Goal: Task Accomplishment & Management: Complete application form

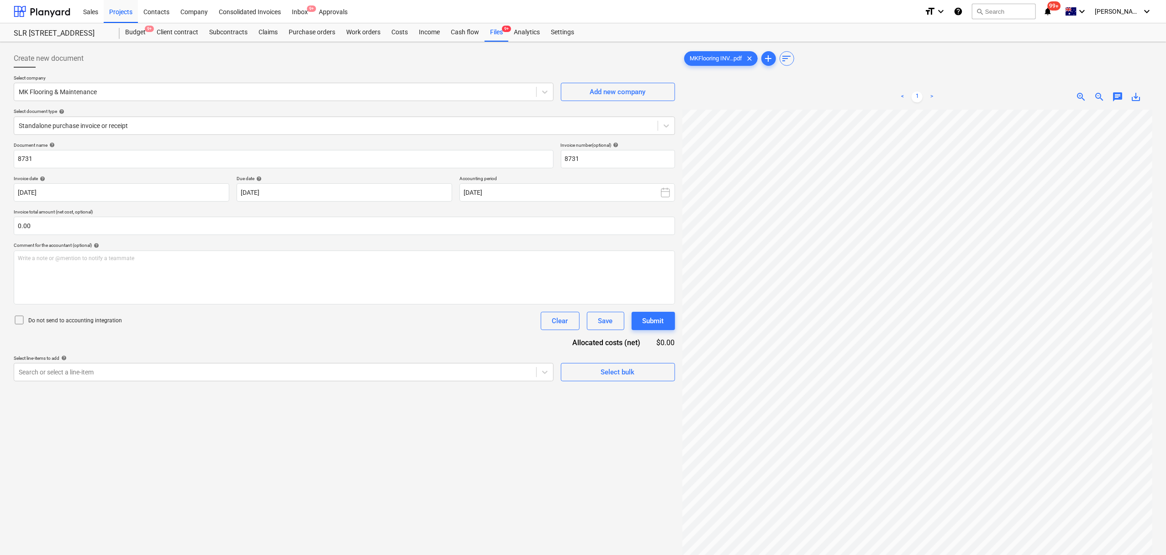
scroll to position [201, 94]
click at [123, 9] on div "Projects" at bounding box center [121, 11] width 34 height 23
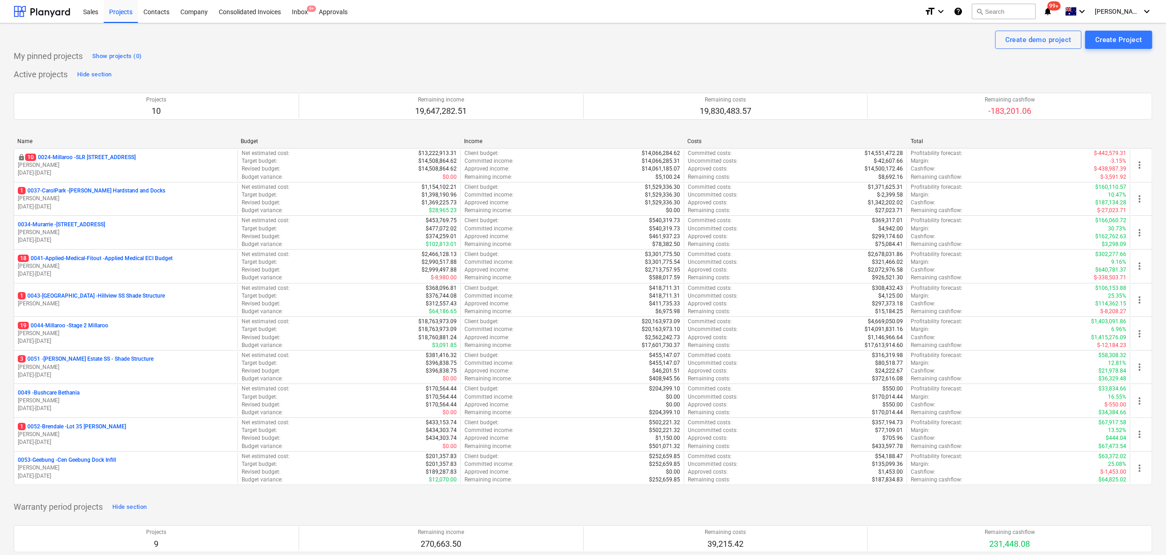
click at [179, 430] on div "1 0052-Brendale - Lot 35 [PERSON_NAME]" at bounding box center [126, 427] width 216 height 8
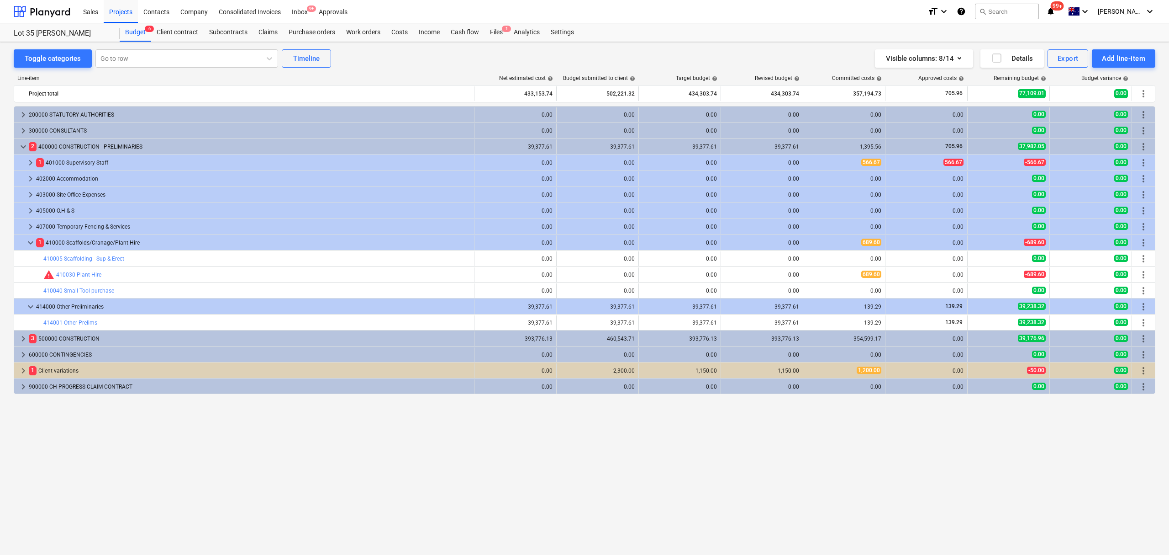
click at [296, 42] on div "Toggle categories Go to row Timeline Visible columns : 8/14 Details Export Add …" at bounding box center [584, 288] width 1169 height 493
click at [297, 42] on div "Toggle categories Go to row Timeline Visible columns : 8/14 Details Export Add …" at bounding box center [584, 288] width 1169 height 493
click at [298, 40] on div "Purchase orders" at bounding box center [312, 32] width 58 height 18
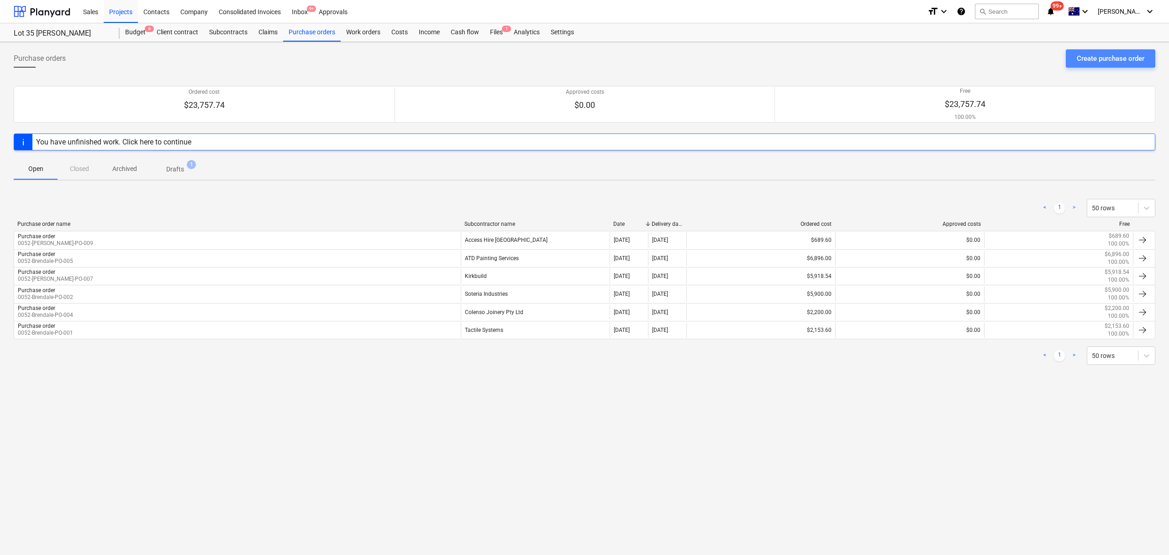
click at [1107, 58] on div "Create purchase order" at bounding box center [1111, 59] width 68 height 12
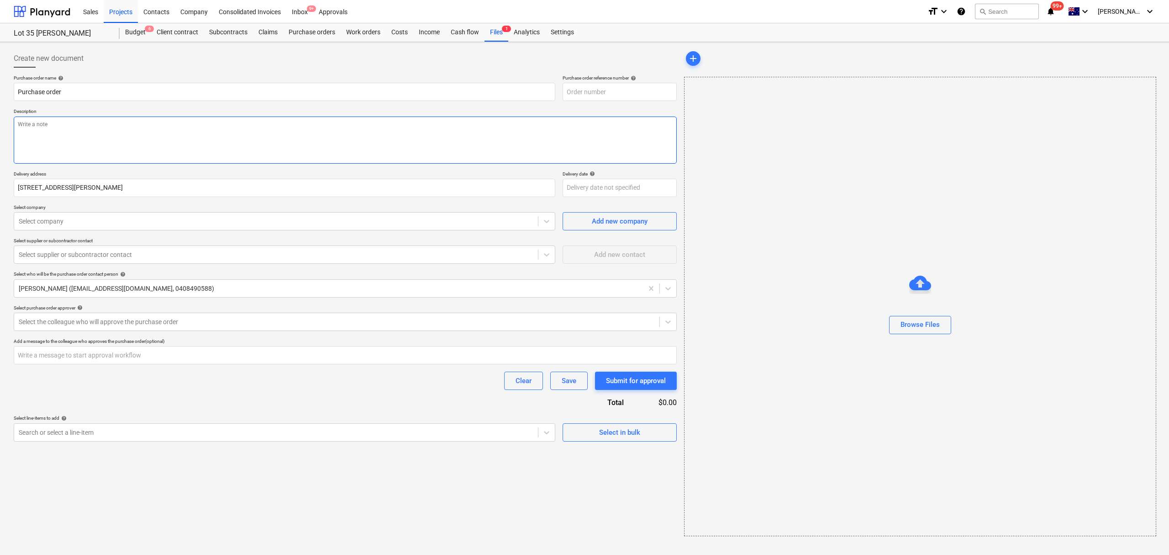
type textarea "x"
type input "0052-Brendale-PO-012"
click at [307, 132] on textarea at bounding box center [345, 139] width 663 height 47
type textarea "x"
type textarea "S"
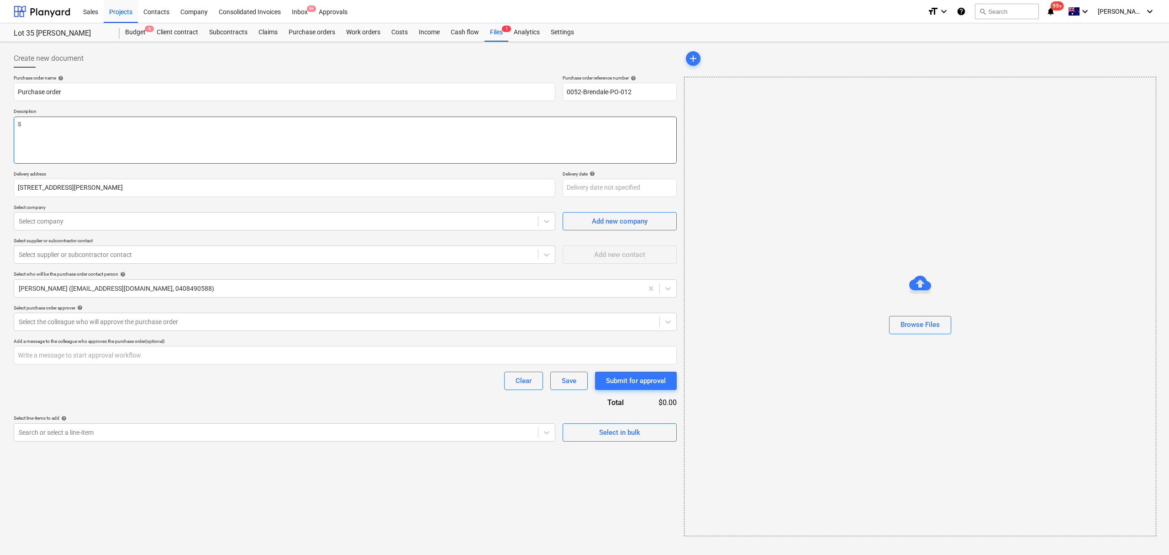
type textarea "x"
type textarea "Si"
type textarea "x"
type textarea "Sit"
type textarea "x"
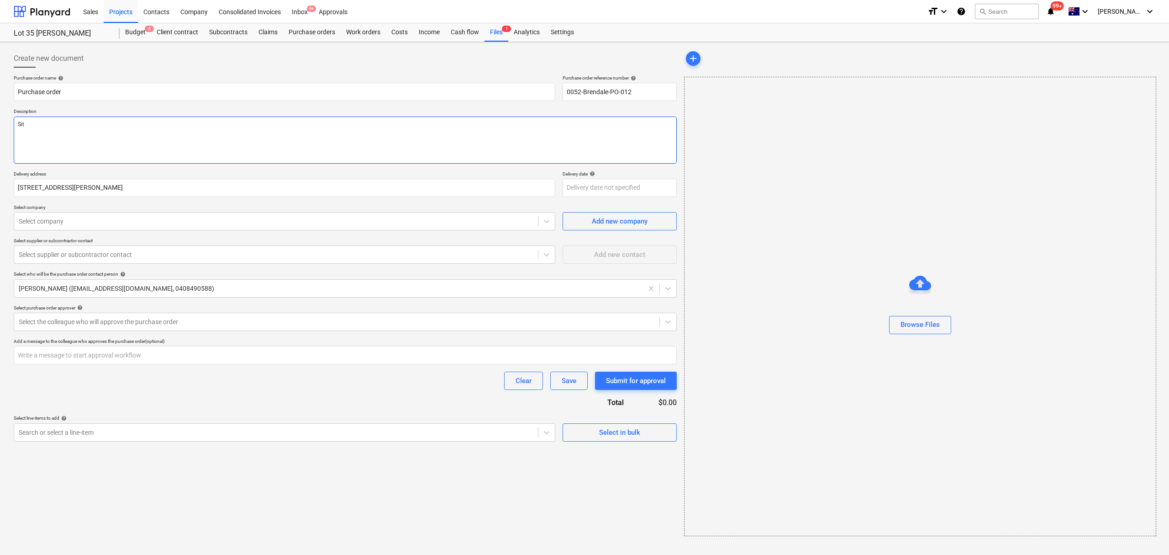
type textarea "Site"
type textarea "x"
type textarea "Site"
type textarea "x"
type textarea "Site c"
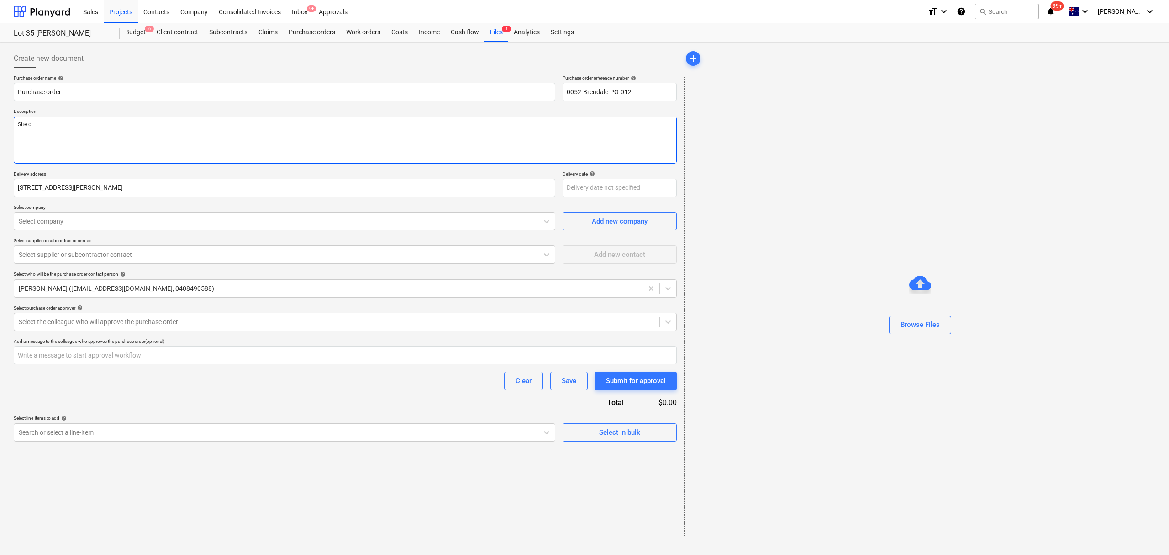
type textarea "x"
type textarea "Site co"
type textarea "x"
type textarea "Site con"
type textarea "x"
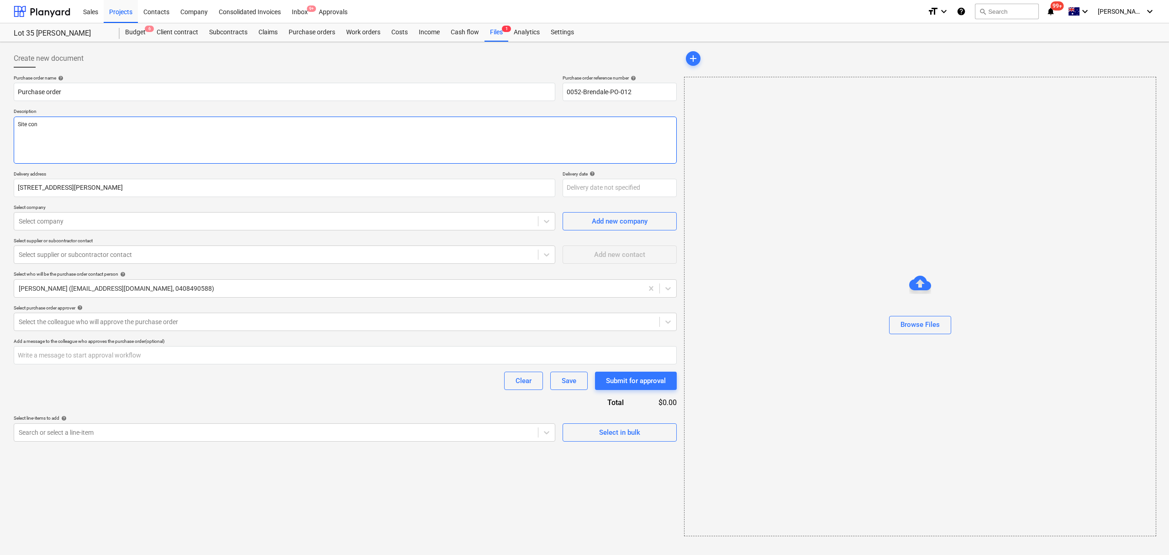
type textarea "Site cont"
type textarea "x"
type textarea "Site conta"
type textarea "x"
type textarea "Site contac"
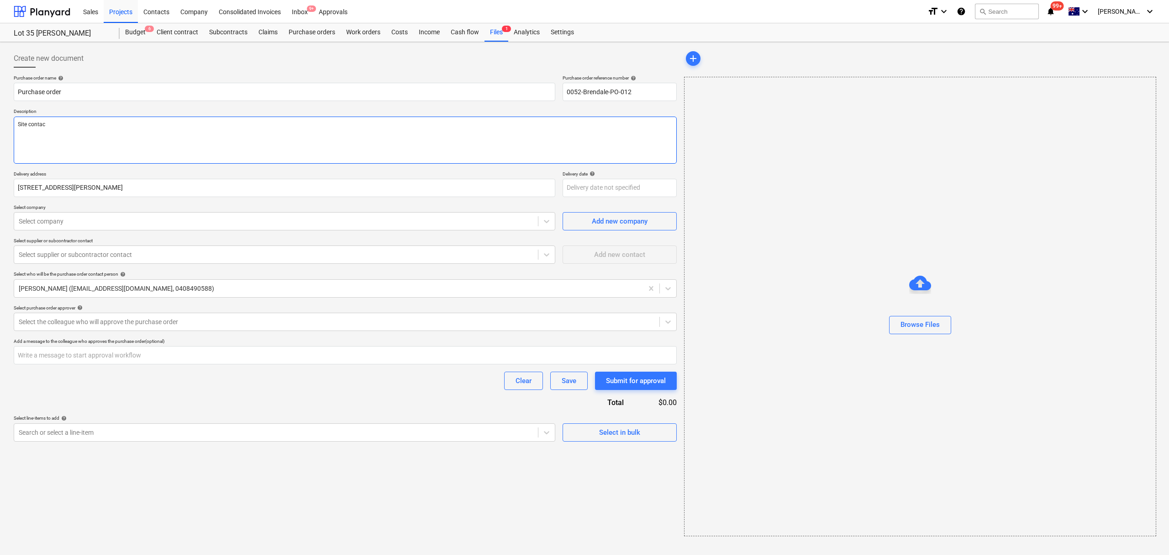
type textarea "x"
type textarea "Site contact"
type textarea "x"
type textarea "Site contact:"
type textarea "x"
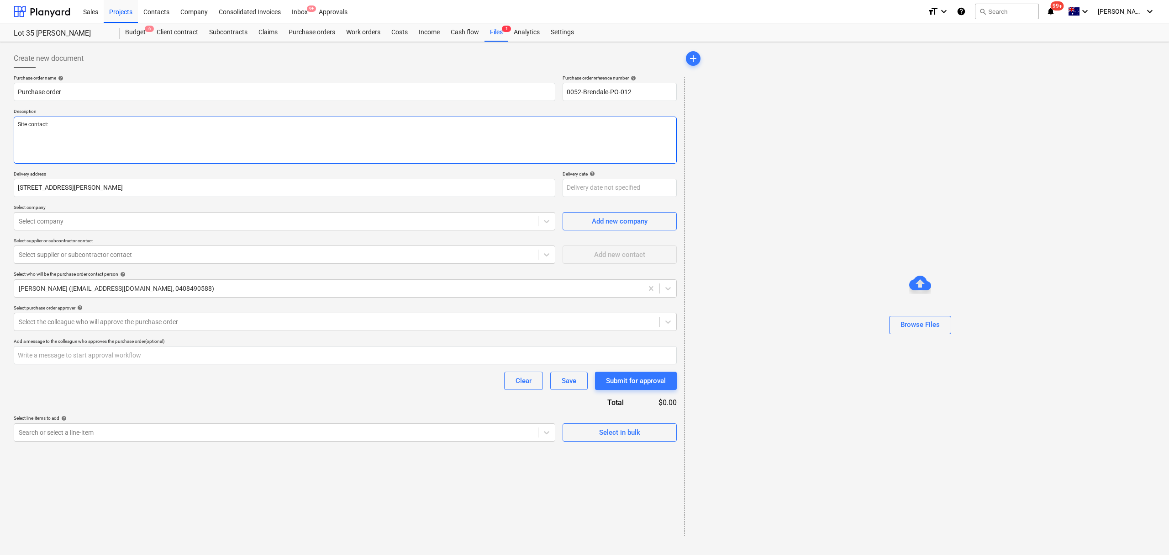
type textarea "Site contact:"
type textarea "x"
type textarea "Site contact: C"
type textarea "x"
type textarea "Site contact: Ch"
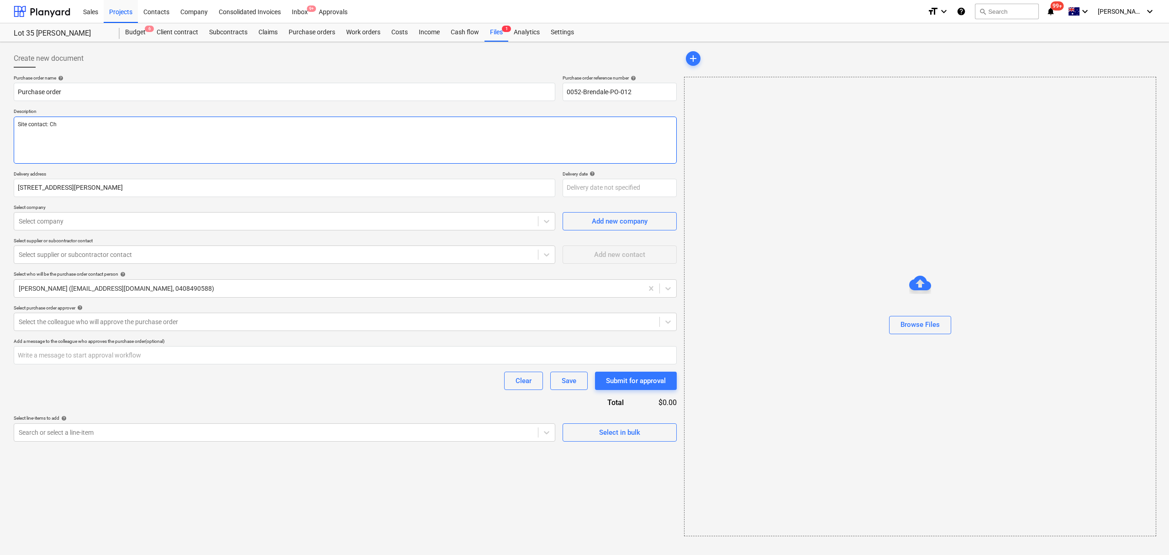
type textarea "x"
type textarea "Site contact: Chr"
type textarea "x"
type textarea "Site contact: Chri"
type textarea "x"
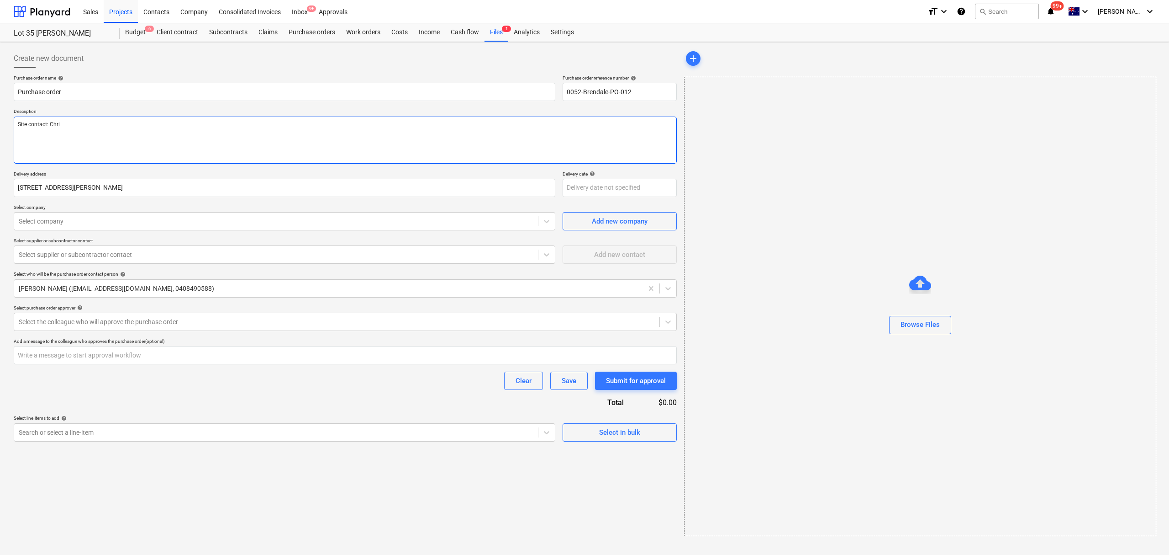
type textarea "Site contact: [PERSON_NAME]"
type textarea "x"
type textarea "Site contact: [PERSON_NAME]"
type textarea "x"
type textarea "Site contact: [PERSON_NAME]"
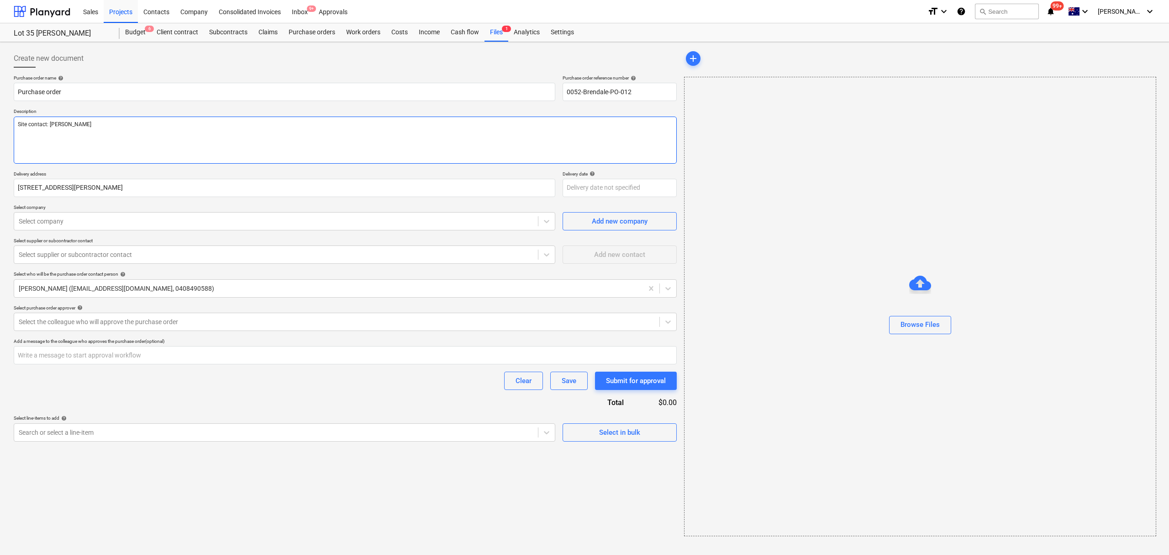
type textarea "x"
type textarea "Site contact: [PERSON_NAME],"
type textarea "x"
type textarea "Site contact: [PERSON_NAME],"
type textarea "x"
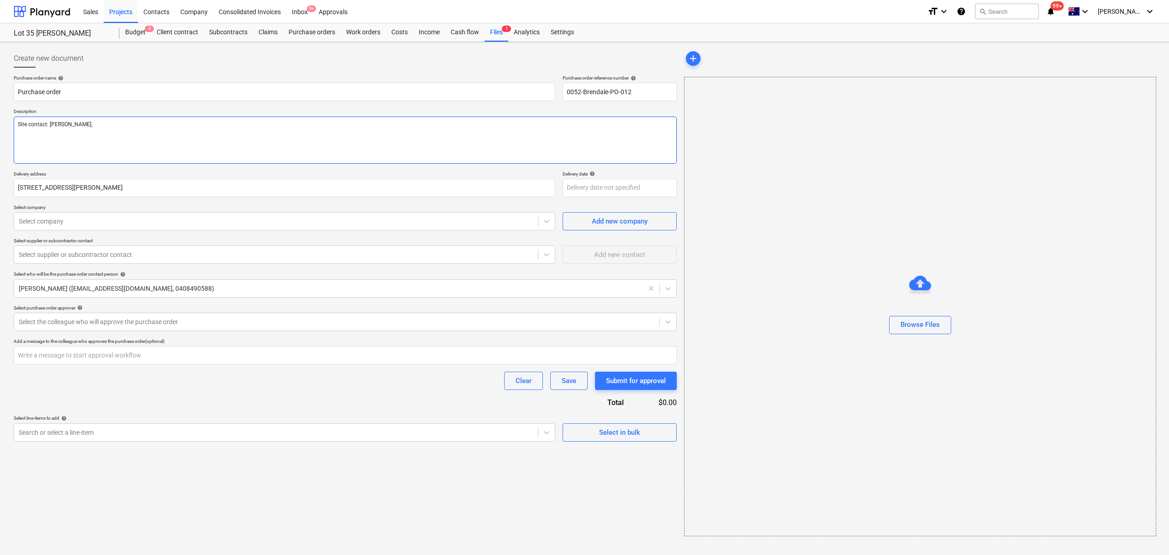
type textarea "Site contact: [PERSON_NAME], 0"
type textarea "x"
type textarea "Site contact: [PERSON_NAME], 04"
type textarea "x"
type textarea "Site contact: [PERSON_NAME], 040"
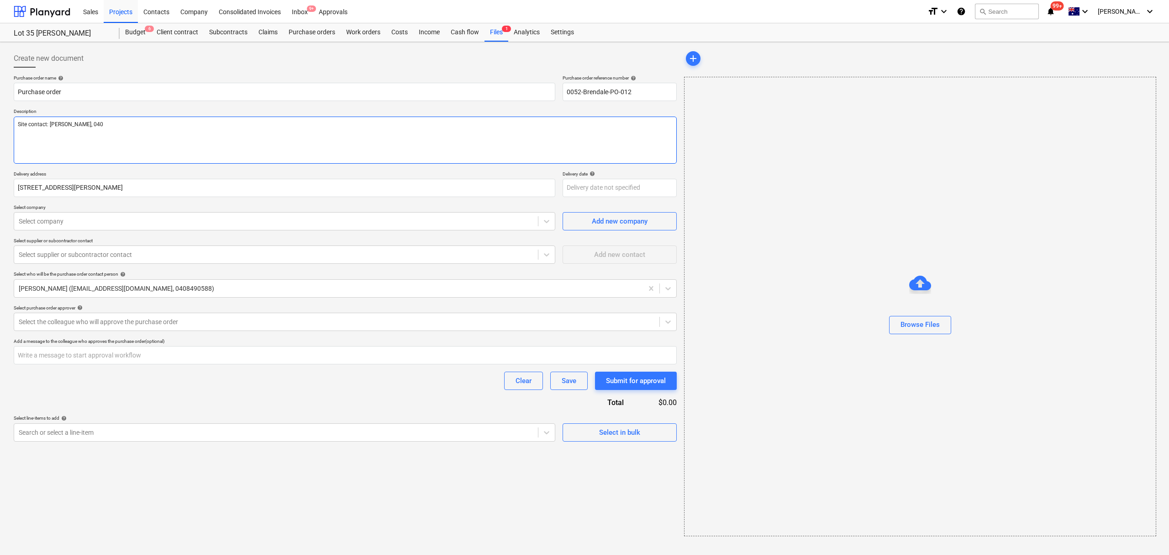
type textarea "x"
type textarea "Site contact: [PERSON_NAME], 0404"
type textarea "x"
type textarea "Site contact: [PERSON_NAME], 0404"
type textarea "x"
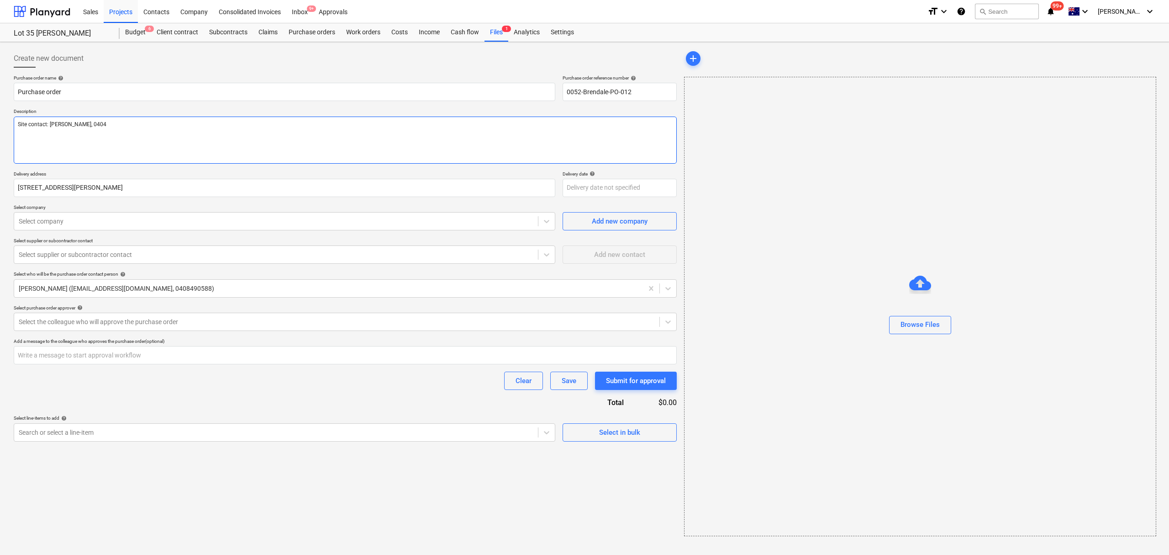
type textarea "Site contact: [PERSON_NAME], 0404 9"
type textarea "x"
type textarea "Site contact: [PERSON_NAME], 0404 92"
type textarea "x"
type textarea "Site contact: [PERSON_NAME], [PHONE_NUMBER]"
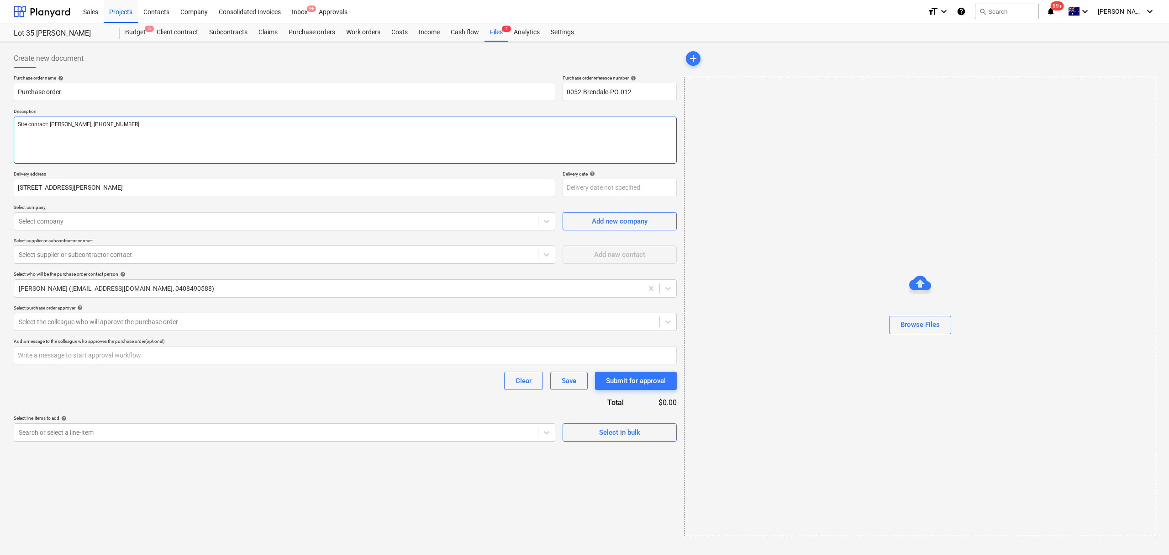
type textarea "x"
type textarea "Site contact: [PERSON_NAME], [PHONE_NUMBER]"
type textarea "x"
type textarea "Site contact: [PERSON_NAME], [PHONE_NUMBER]"
type textarea "x"
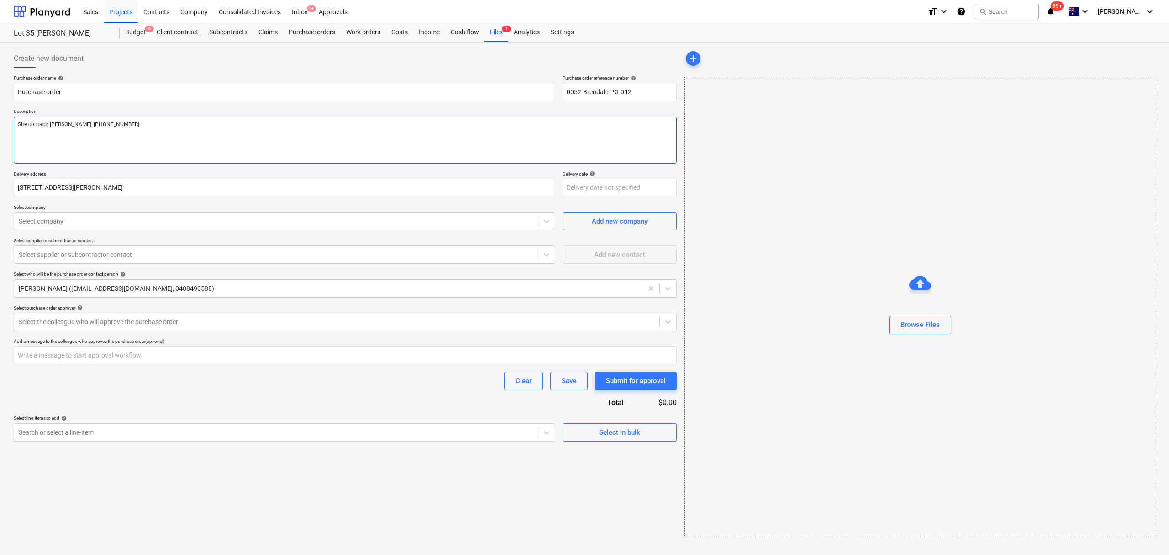
type textarea "Site contact: [PERSON_NAME], [PHONE_NUMBER]"
type textarea "x"
type textarea "Site contact: [PERSON_NAME], [PHONE_NUMBER]"
type textarea "x"
type textarea "Site contact: [PERSON_NAME], [PHONE_NUMBER]"
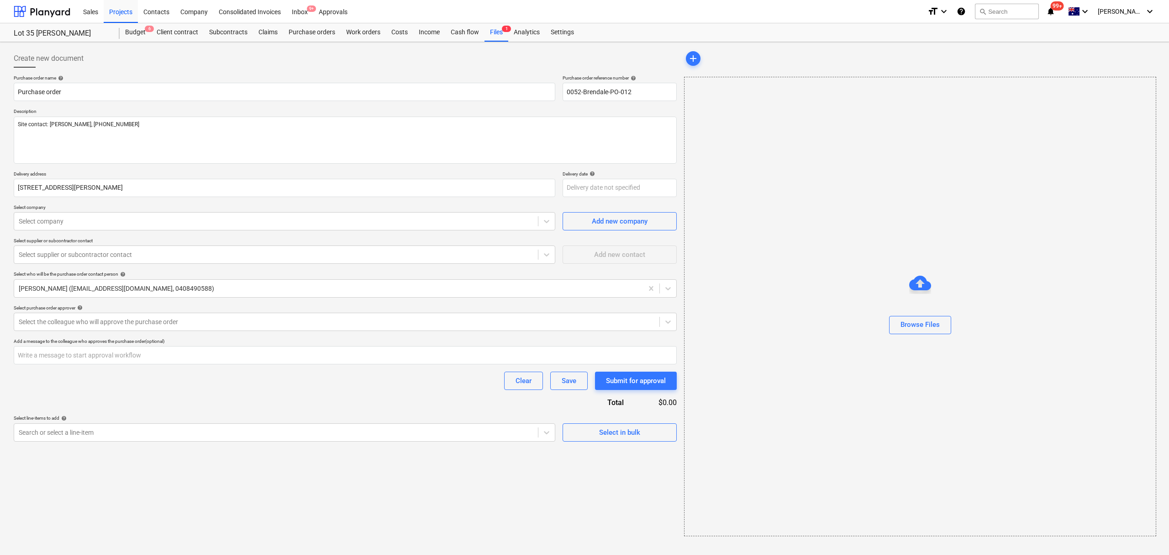
type textarea "x"
click at [176, 206] on p "Select company" at bounding box center [285, 208] width 542 height 8
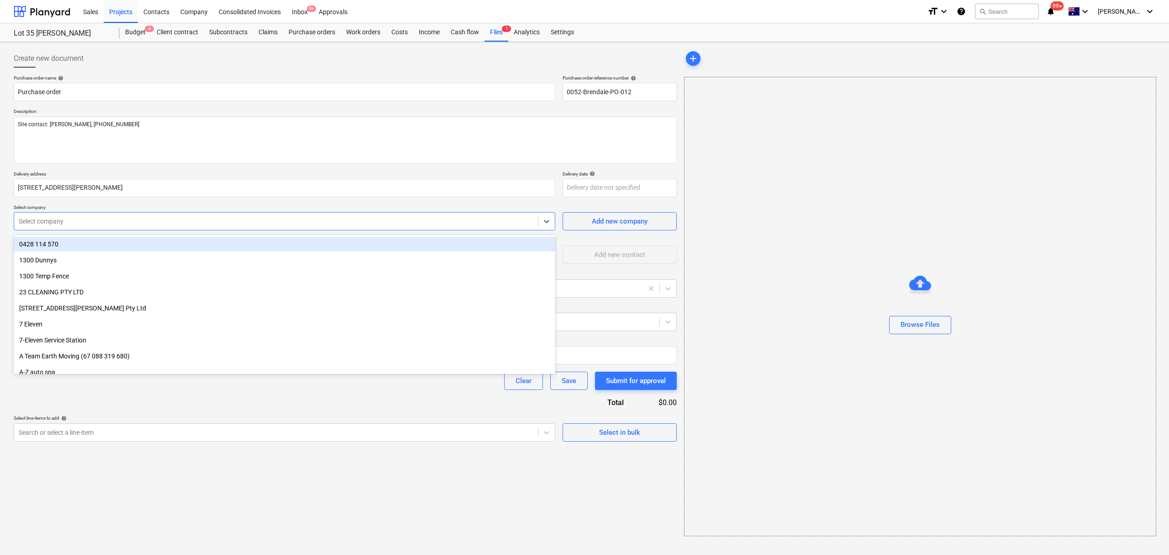
drag, startPoint x: 175, startPoint y: 217, endPoint x: 173, endPoint y: 223, distance: 5.8
click at [174, 217] on div at bounding box center [276, 221] width 515 height 9
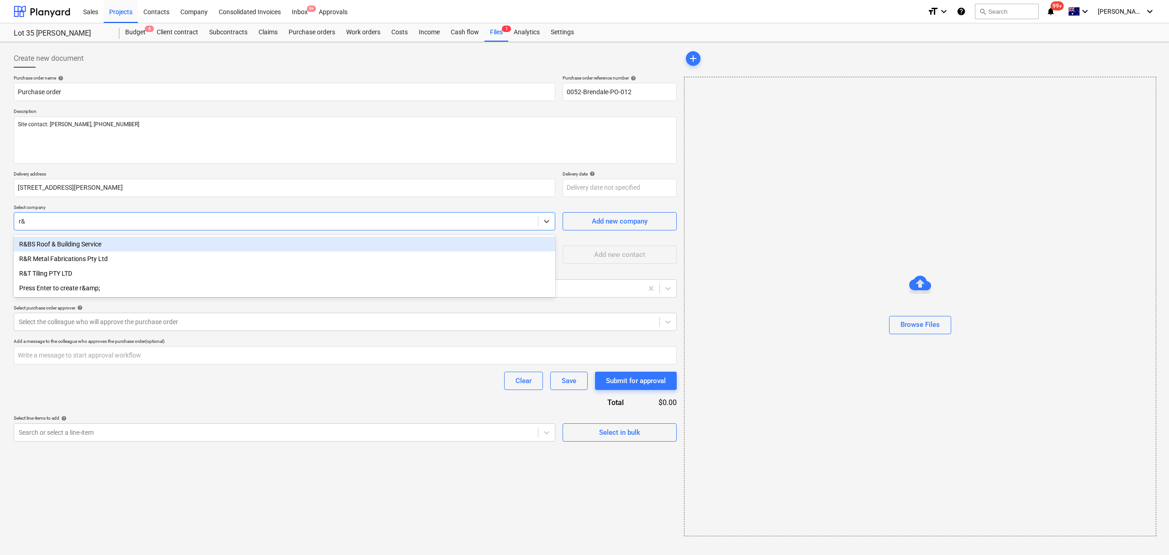
type input "r&T"
type textarea "x"
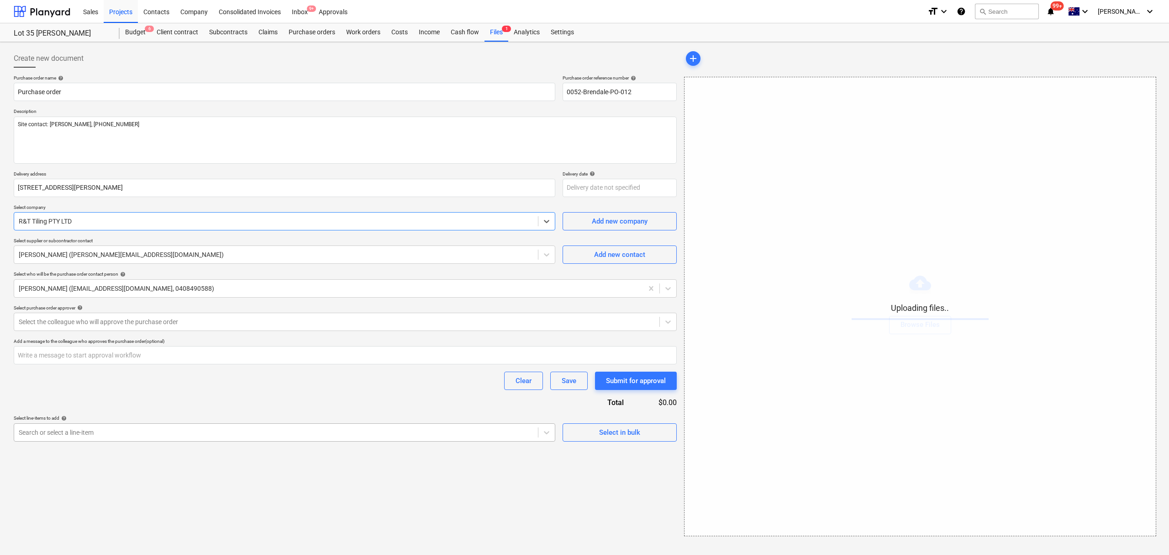
type textarea "x"
click at [65, 426] on div "Create new document Purchase order name help Purchase order Purchase order refe…" at bounding box center [345, 293] width 671 height 494
click at [65, 426] on div "Search or select a line-item" at bounding box center [276, 432] width 524 height 13
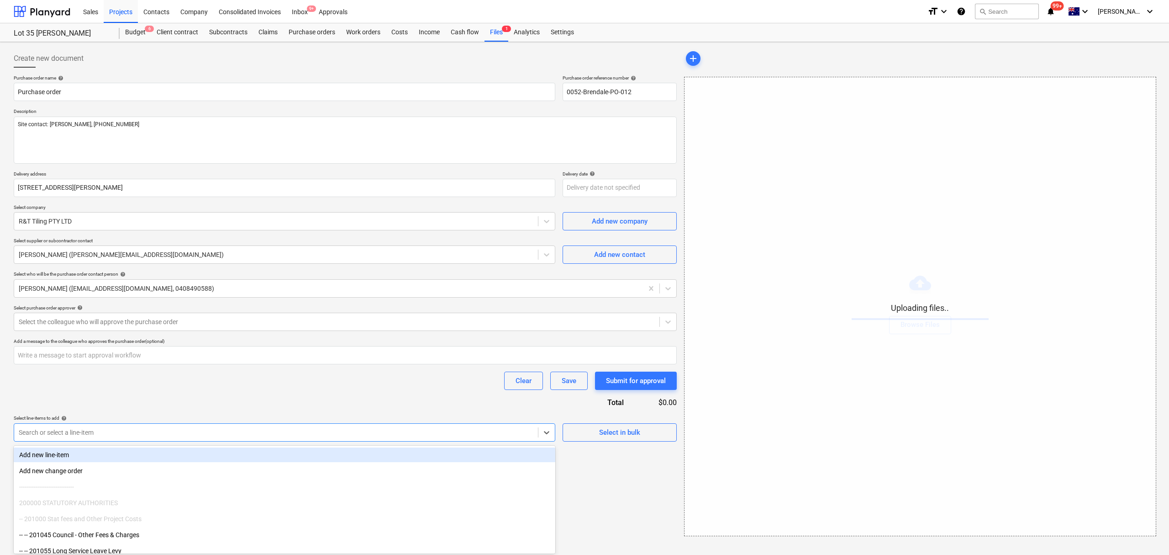
type input "t"
type textarea "x"
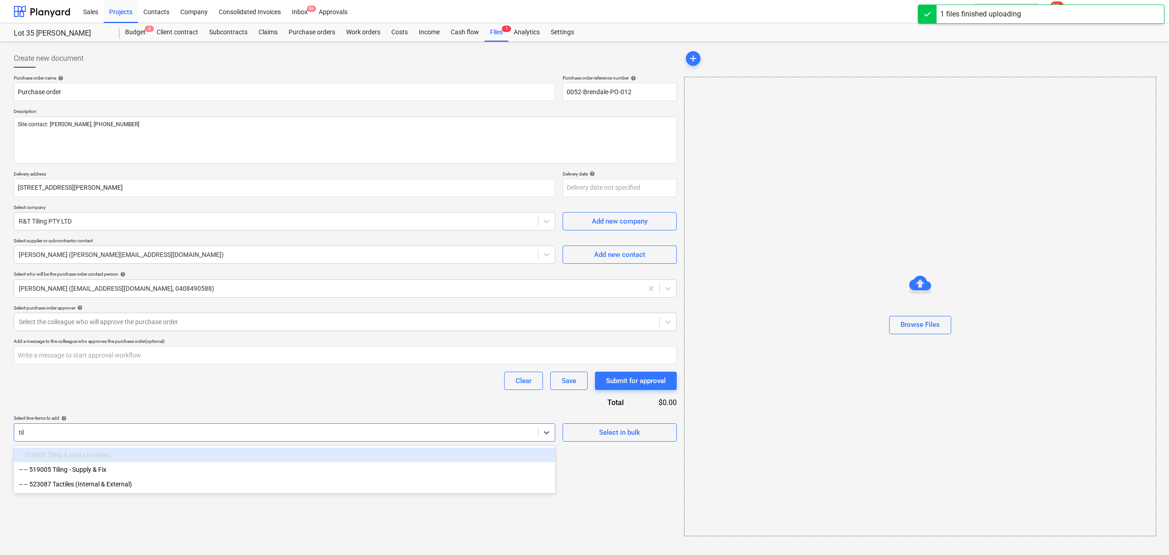
type input "tili"
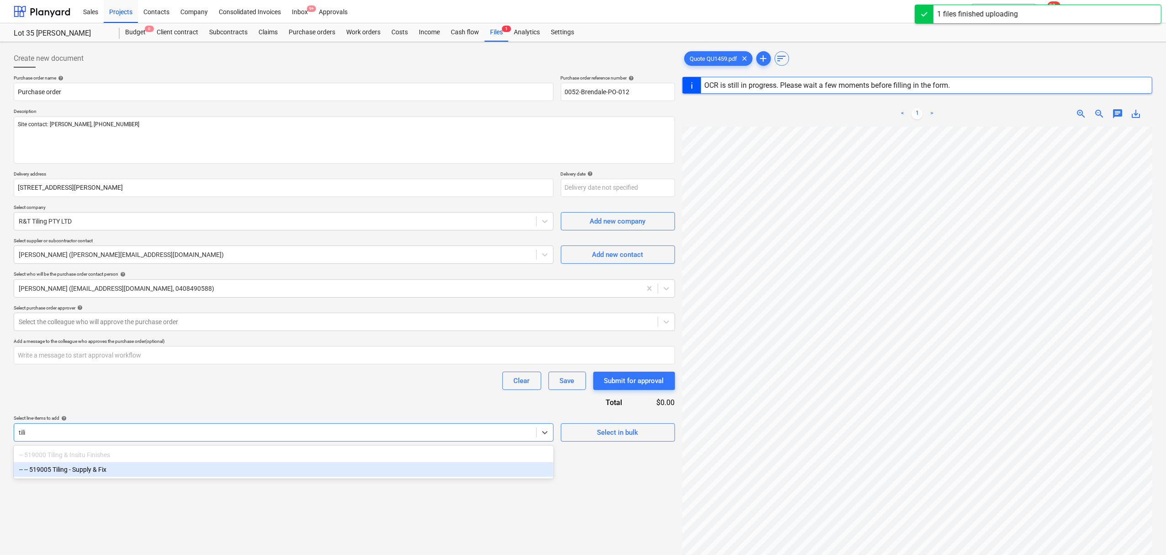
type textarea "x"
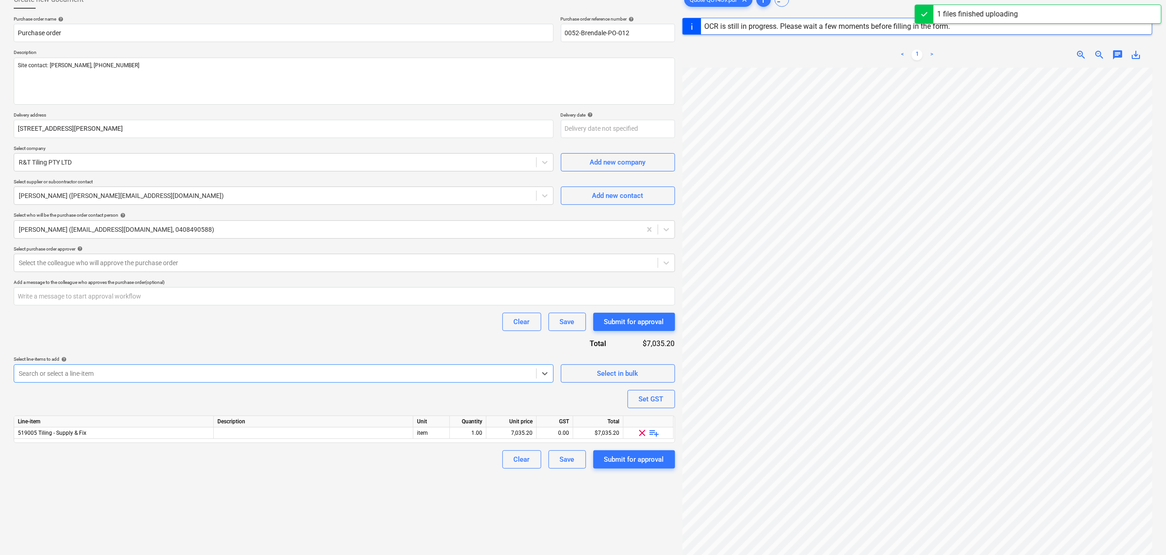
scroll to position [109, 0]
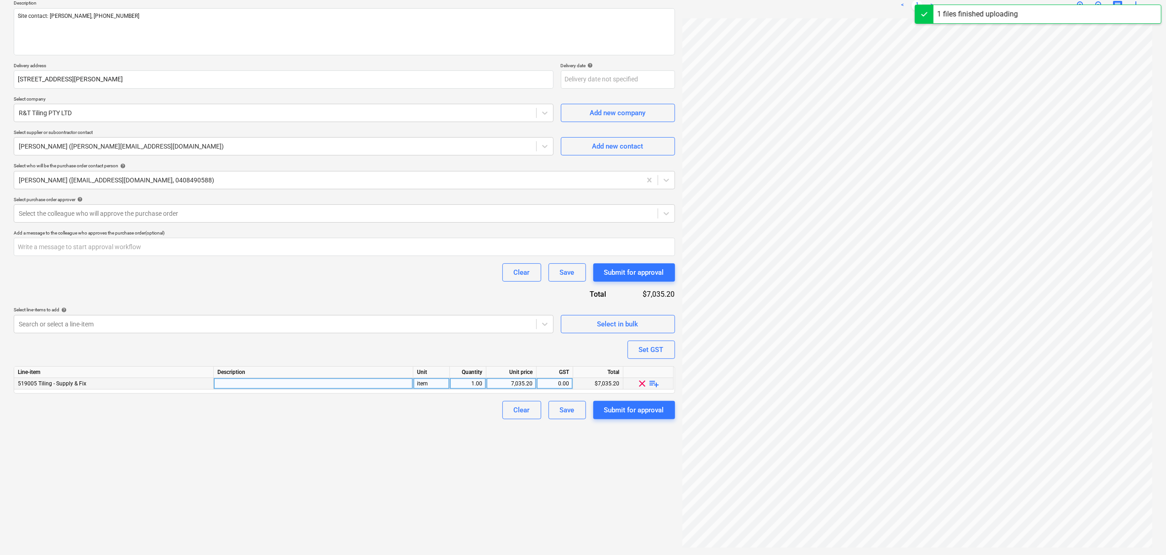
click at [649, 380] on div "clear playlist_add" at bounding box center [649, 383] width 50 height 11
click at [652, 381] on span "playlist_add" at bounding box center [654, 383] width 11 height 11
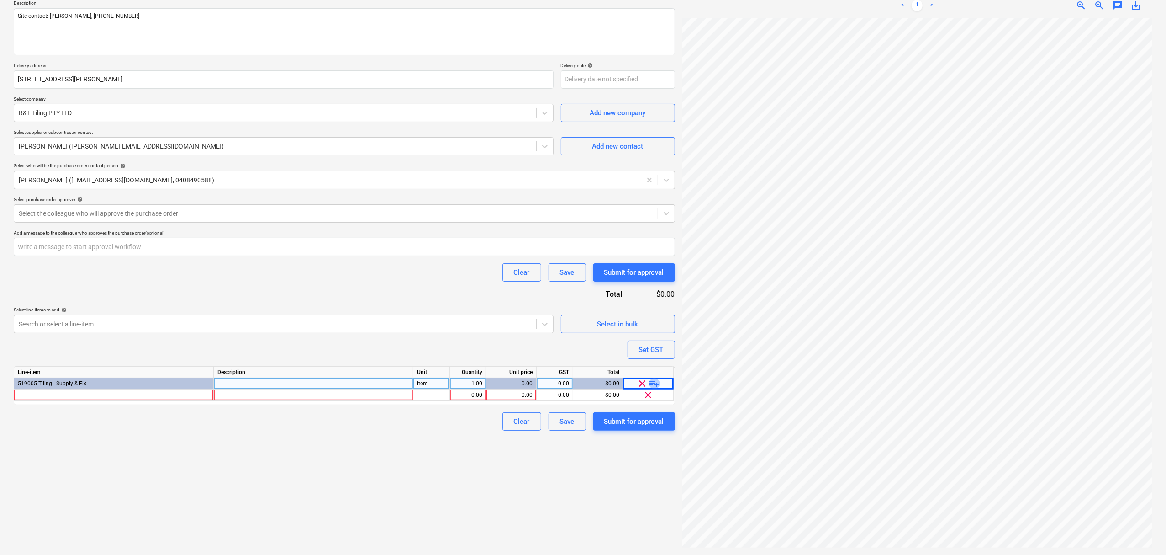
click at [653, 380] on span "playlist_add" at bounding box center [654, 383] width 11 height 11
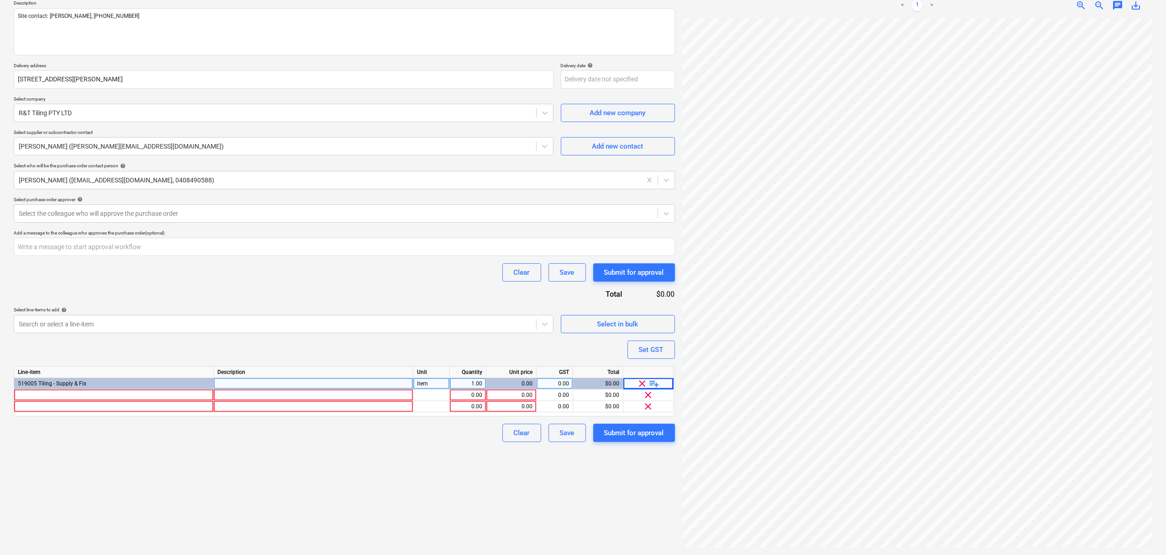
scroll to position [129, 0]
type textarea "x"
click at [81, 398] on div at bounding box center [114, 394] width 200 height 11
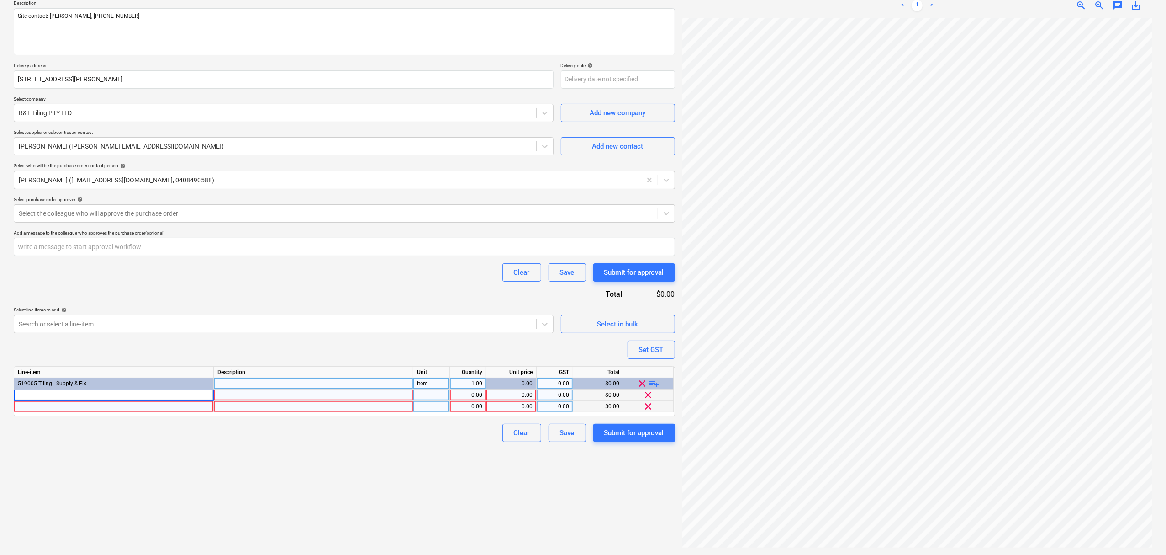
type input "TILING AND WATERPROOFING TO 2 WET AREAS INCLUDES TILE SUPPLY AND DELIVERY ALL W…"
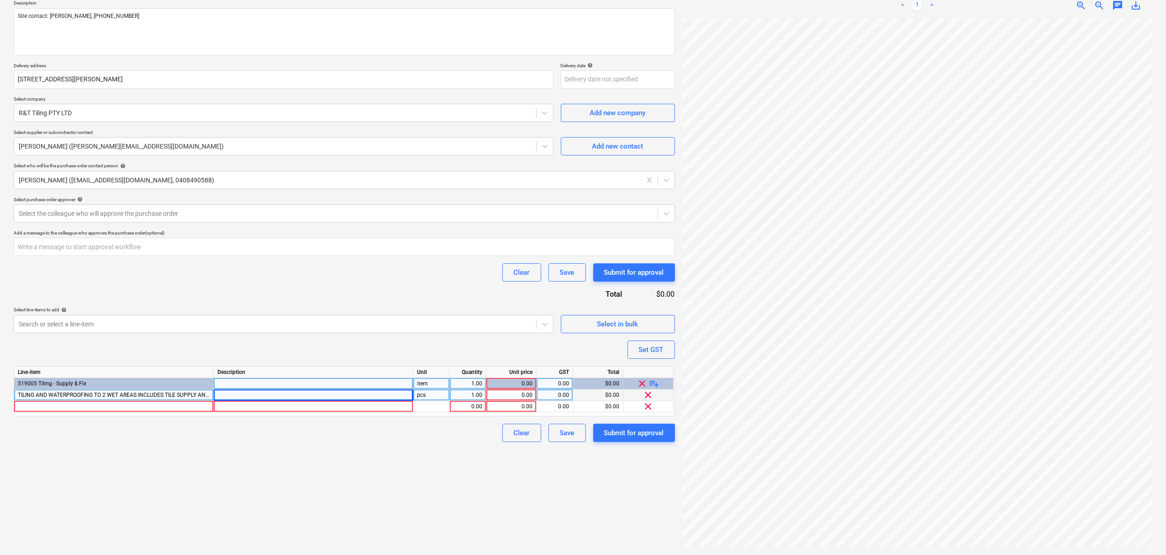
type textarea "x"
type input "INCL FWG"
type textarea "x"
type input "INCL FWG"
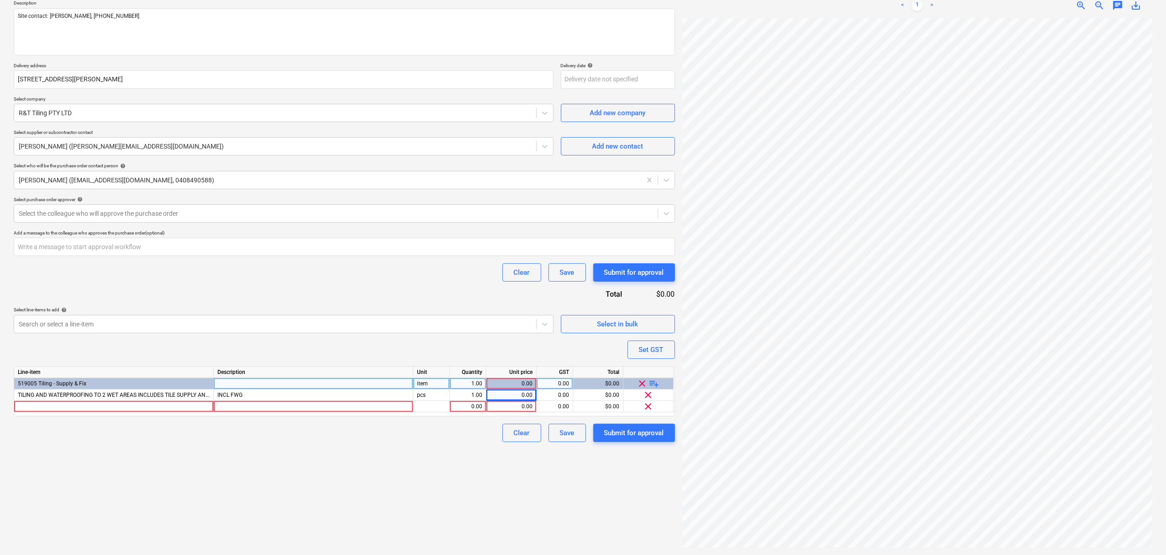
type textarea "x"
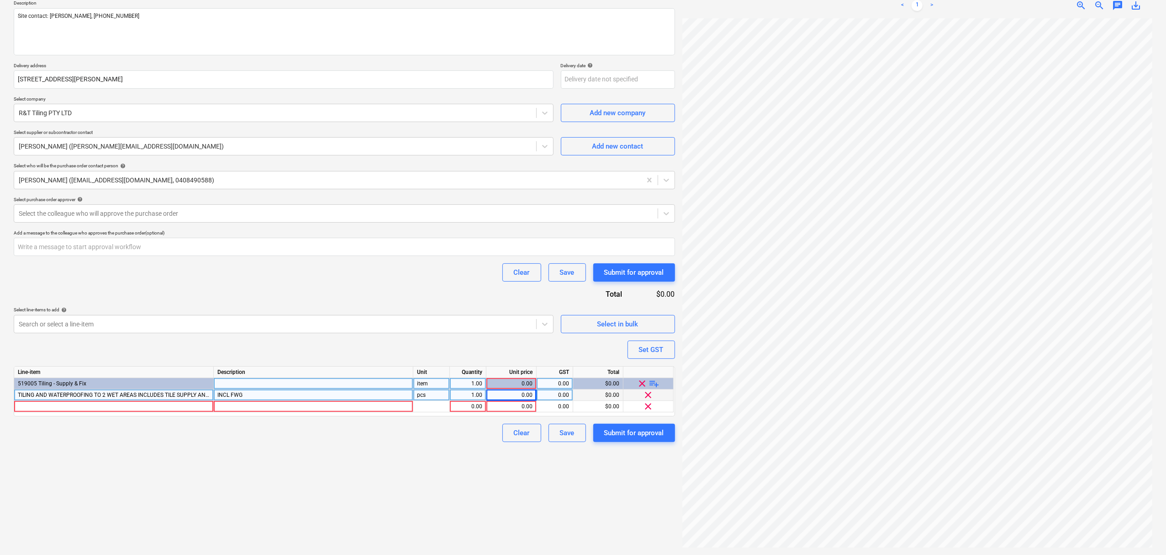
click at [457, 399] on div "1.00" at bounding box center [468, 394] width 29 height 11
type input "2"
type textarea "x"
type input "3050"
type textarea "x"
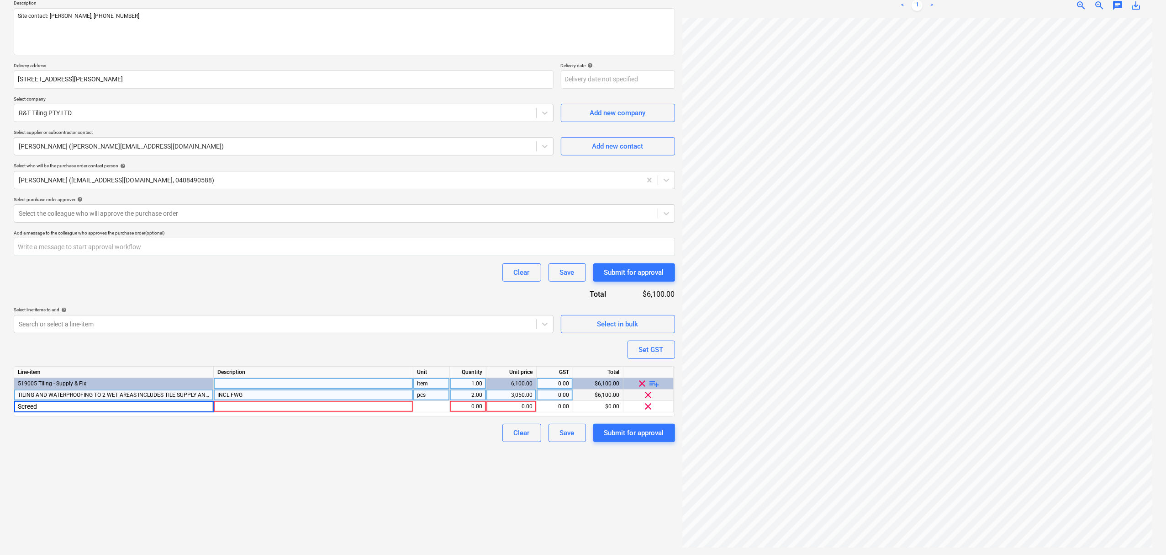
type input "Screed"
type textarea "x"
type input "Screed t"
type textarea "x"
type input "Screed to downst"
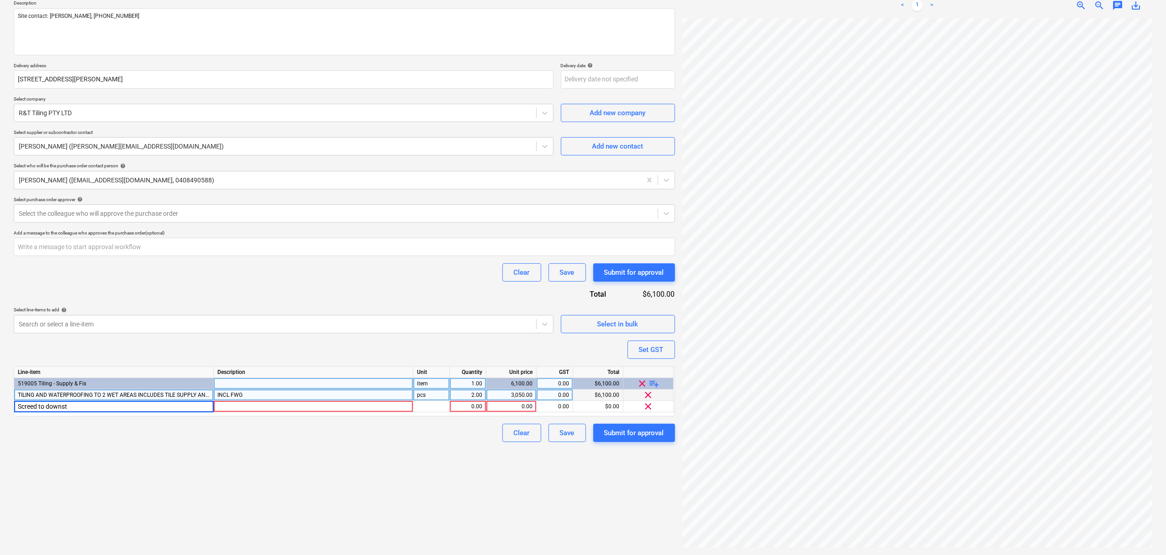
type textarea "x"
type input "Screed to downstair to"
type textarea "x"
type input "Screed to downstair toilet area"
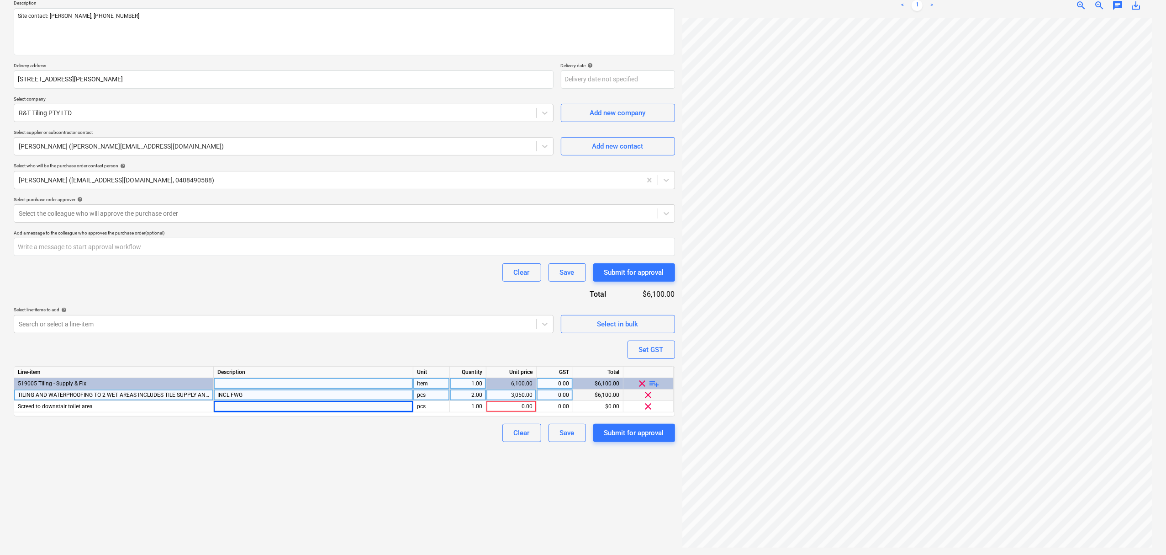
type textarea "x"
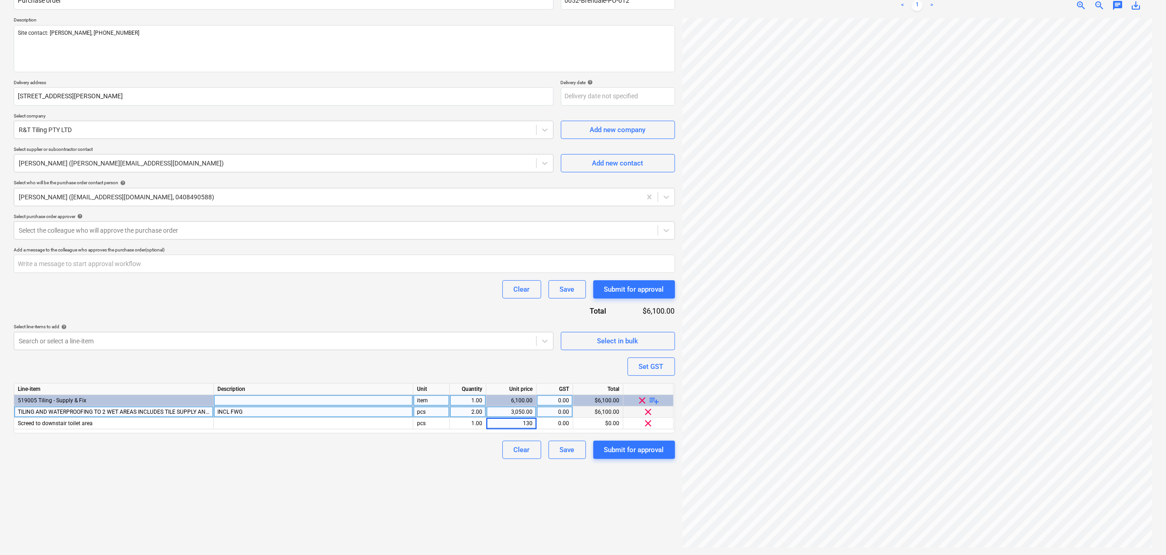
type input "1300"
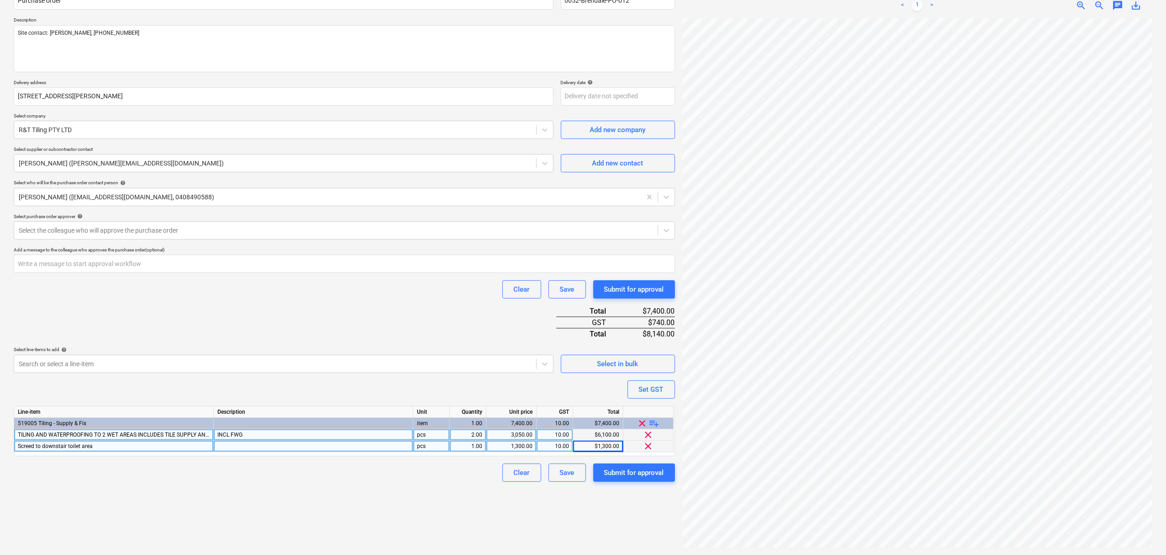
scroll to position [184, 66]
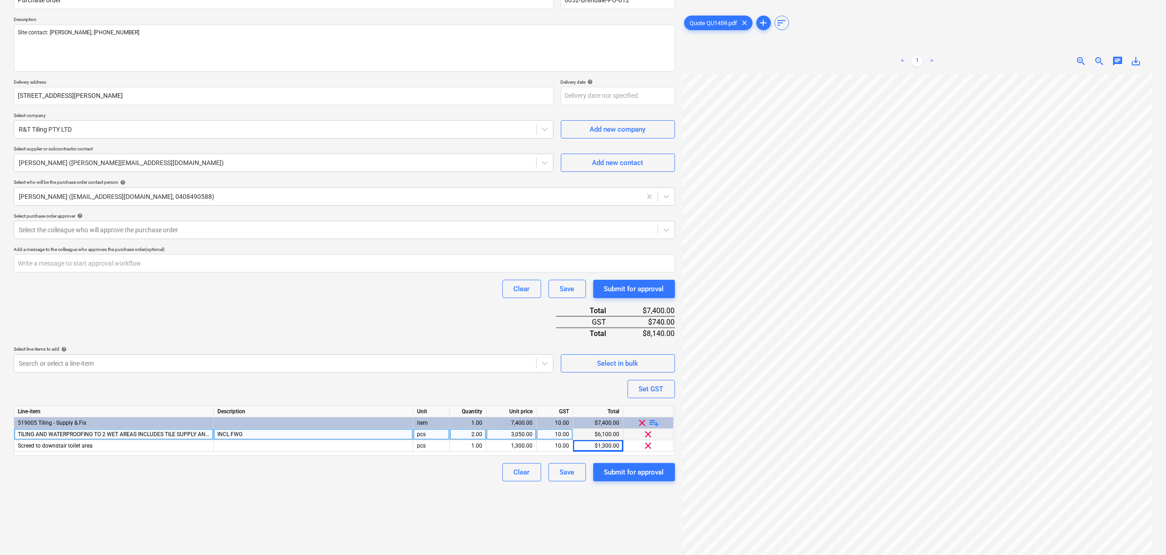
click at [295, 218] on div "Select purchase order approver help" at bounding box center [344, 216] width 661 height 6
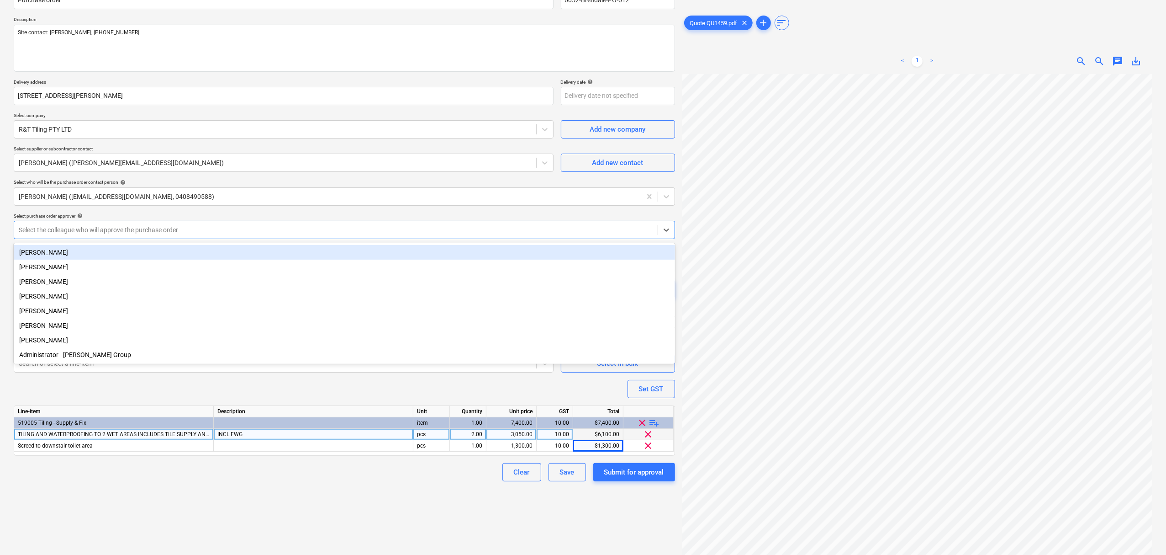
drag, startPoint x: 167, startPoint y: 233, endPoint x: 128, endPoint y: 277, distance: 58.6
click at [166, 233] on div at bounding box center [336, 229] width 635 height 9
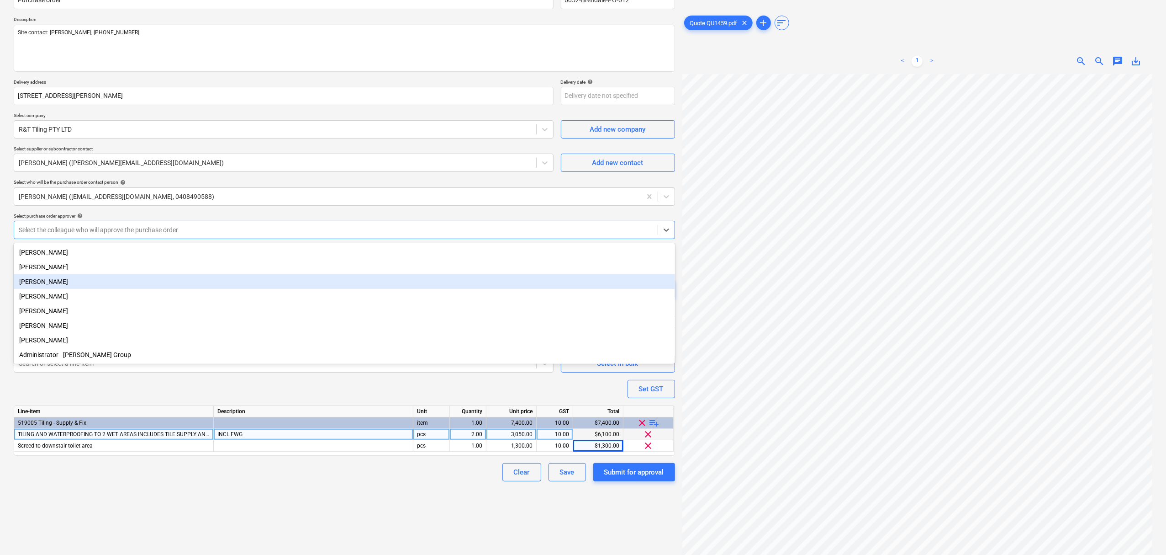
click at [107, 280] on div "[PERSON_NAME]" at bounding box center [344, 281] width 661 height 15
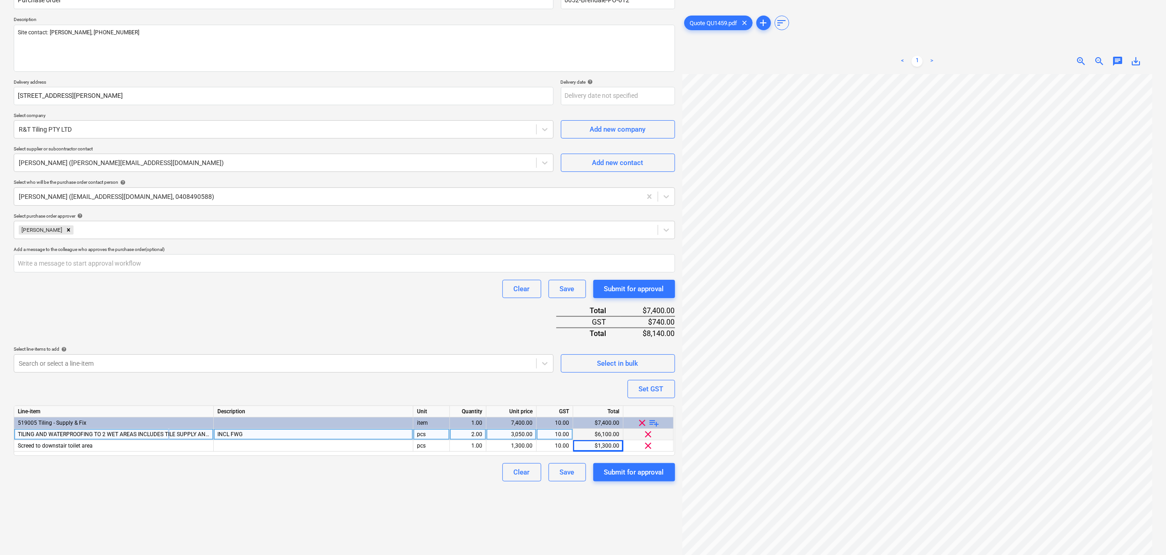
click at [168, 435] on span "TILING AND WATERPROOFING TO 2 WET AREAS INCLUDES TILE SUPPLY AND DELIVERY ALL W…" at bounding box center [253, 434] width 471 height 6
click at [370, 505] on div "Create new document Purchase order name help Purchase order Purchase order refe…" at bounding box center [344, 252] width 669 height 597
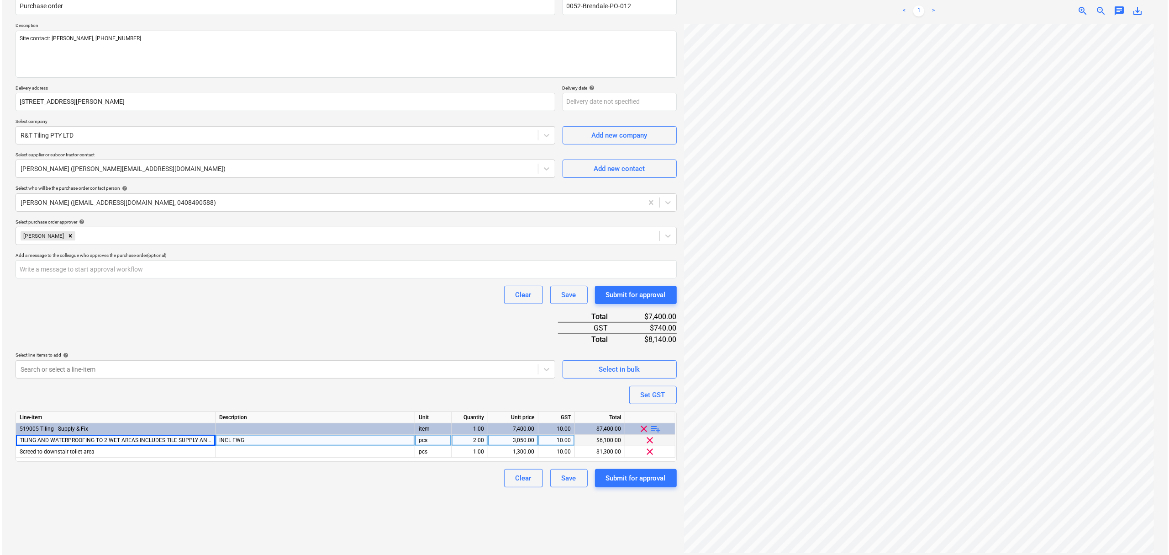
scroll to position [92, 0]
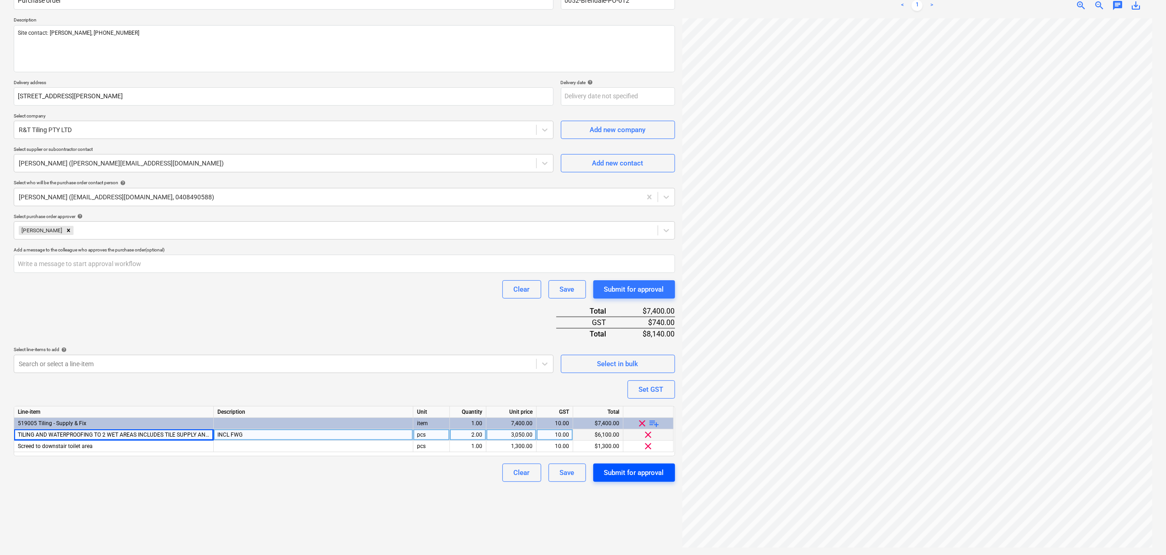
click at [647, 475] on div "Submit for approval" at bounding box center [634, 472] width 60 height 12
type textarea "x"
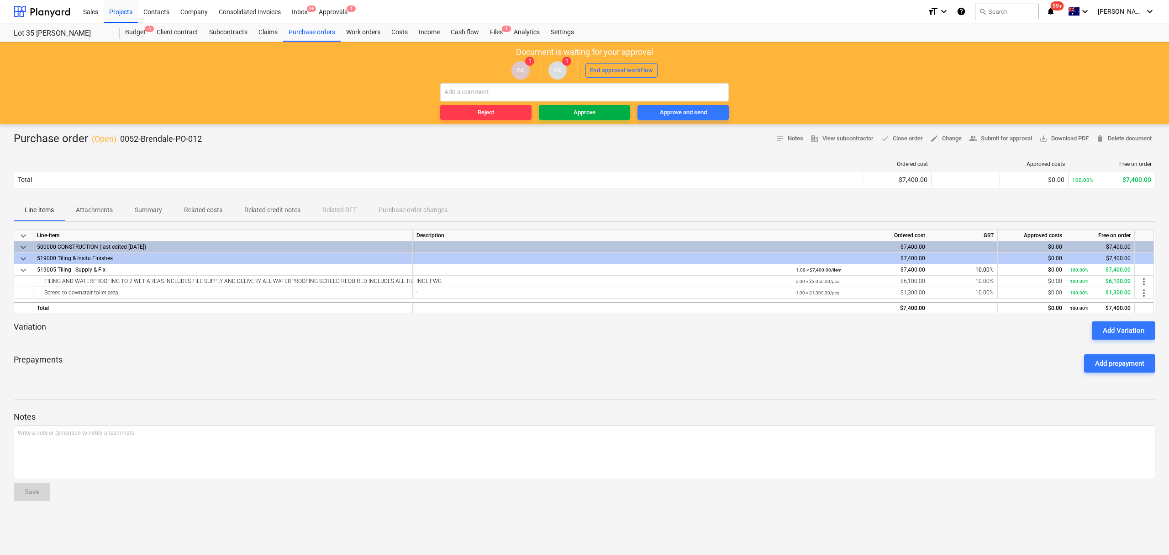
click at [561, 117] on span "Approve" at bounding box center [585, 112] width 84 height 11
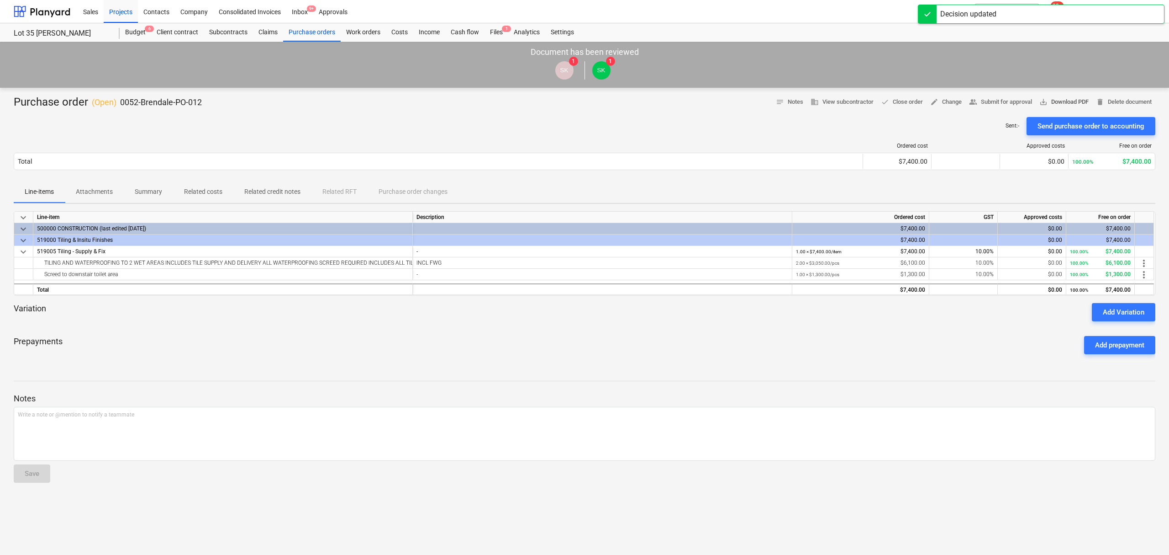
click at [1053, 101] on span "save_alt Download PDF" at bounding box center [1064, 102] width 49 height 11
